Goal: Navigation & Orientation: Find specific page/section

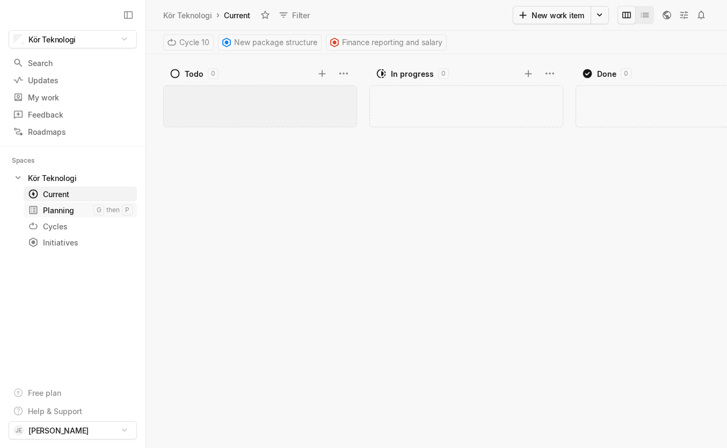
click at [66, 205] on div "Planning" at bounding box center [61, 210] width 66 height 11
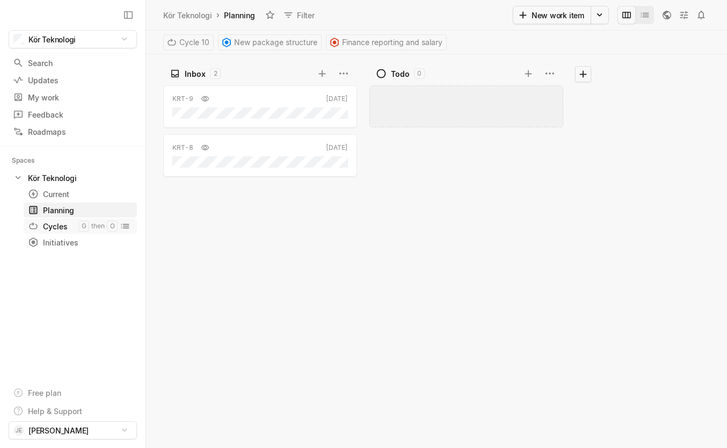
click at [61, 225] on div "Cycles" at bounding box center [53, 226] width 50 height 11
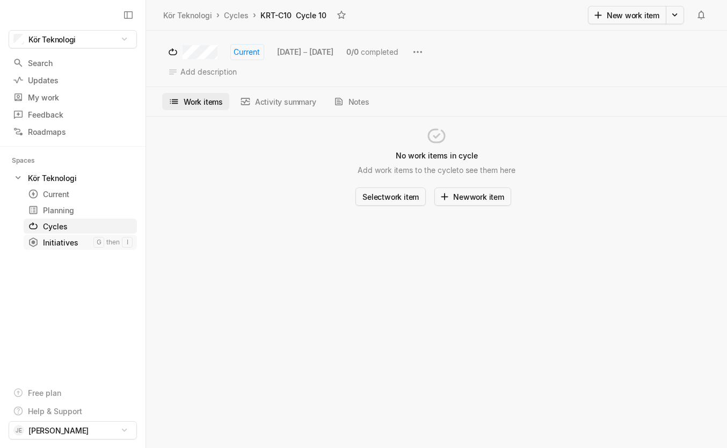
click at [65, 243] on div "Initiatives" at bounding box center [61, 242] width 66 height 11
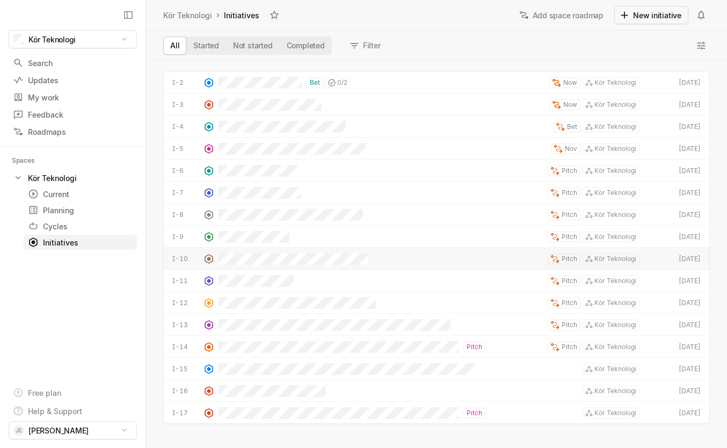
scroll to position [384, 578]
click at [72, 62] on div "Search" at bounding box center [67, 62] width 109 height 11
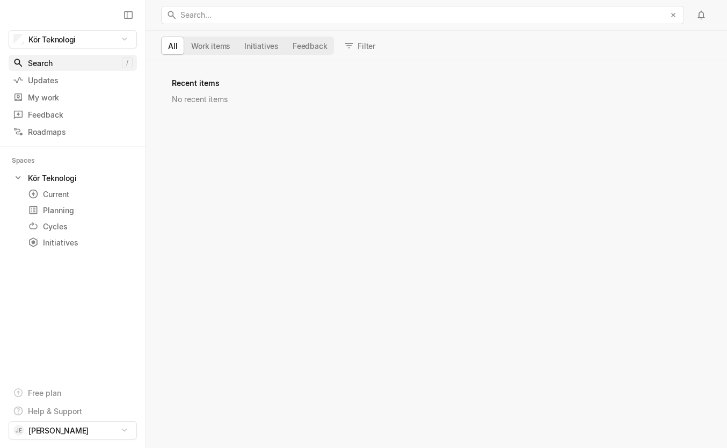
scroll to position [384, 578]
click at [56, 79] on div "Updates" at bounding box center [53, 80] width 81 height 11
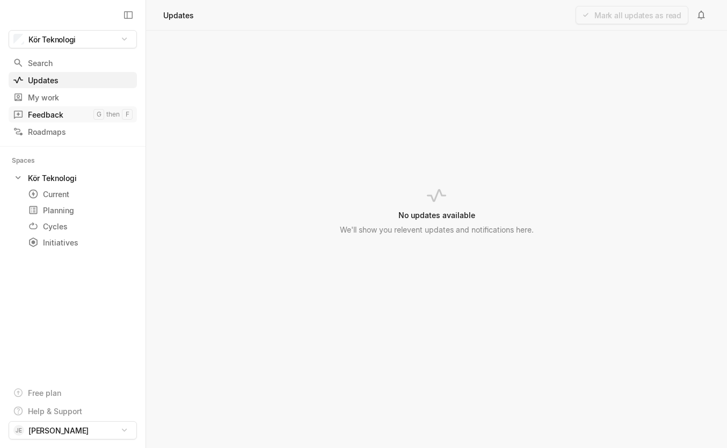
click at [31, 115] on div "Feedback" at bounding box center [53, 114] width 81 height 11
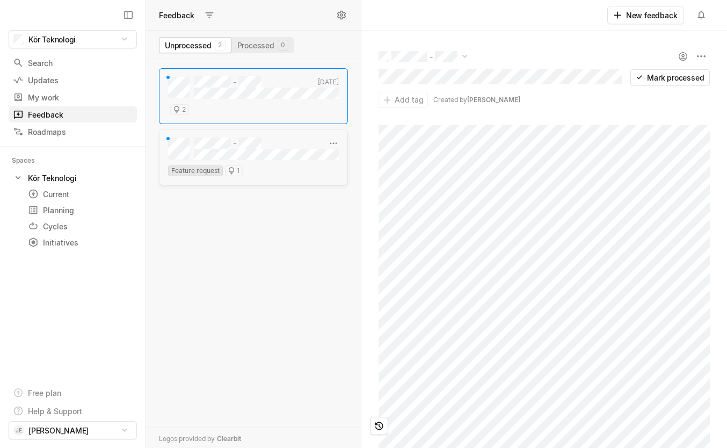
scroll to position [385, 212]
click at [264, 45] on button "Processed 0" at bounding box center [263, 45] width 63 height 15
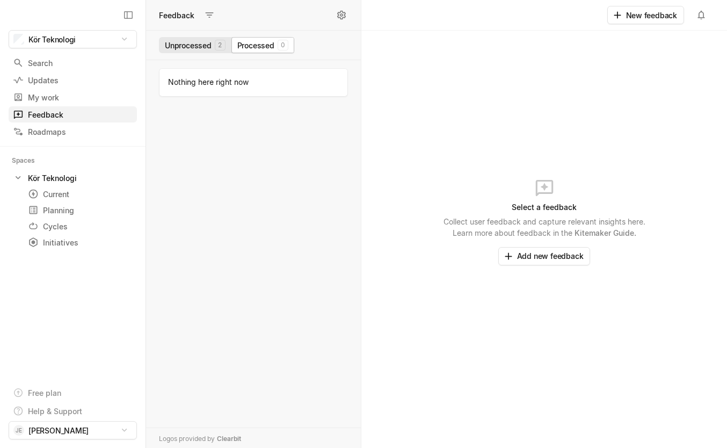
click at [192, 47] on button "Unprocessed 2" at bounding box center [195, 45] width 73 height 15
